Goal: Information Seeking & Learning: Understand process/instructions

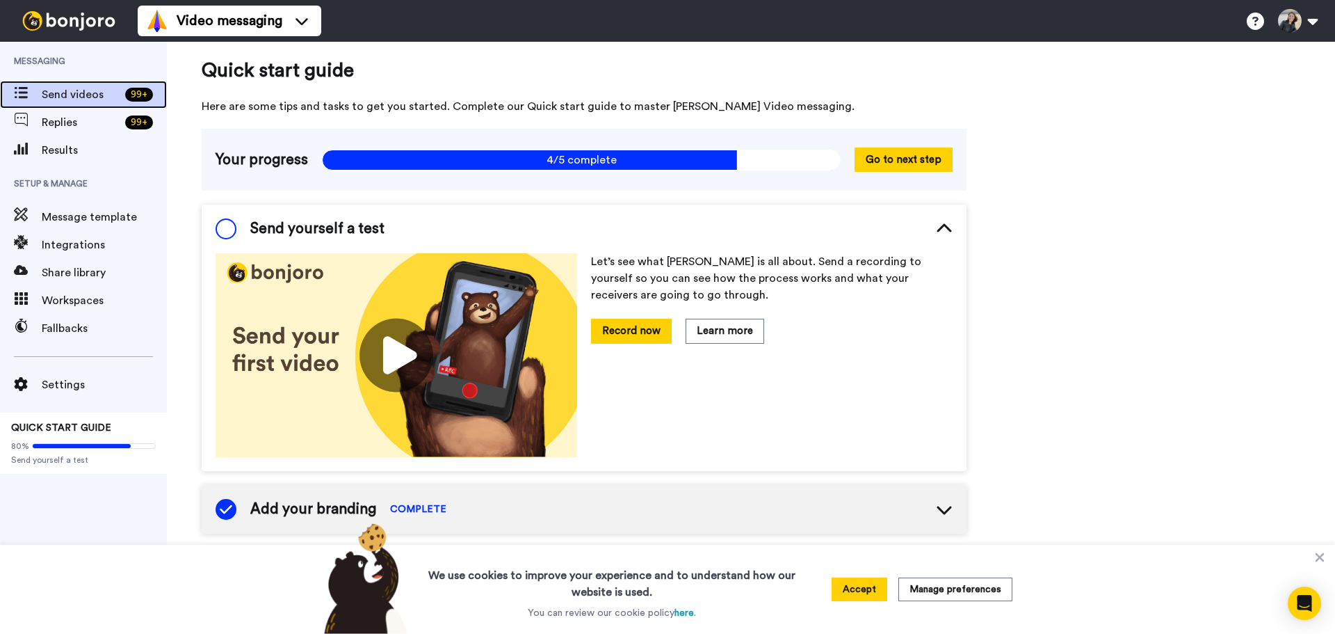
click at [113, 89] on span "Send videos" at bounding box center [81, 94] width 78 height 17
